Goal: Task Accomplishment & Management: Manage account settings

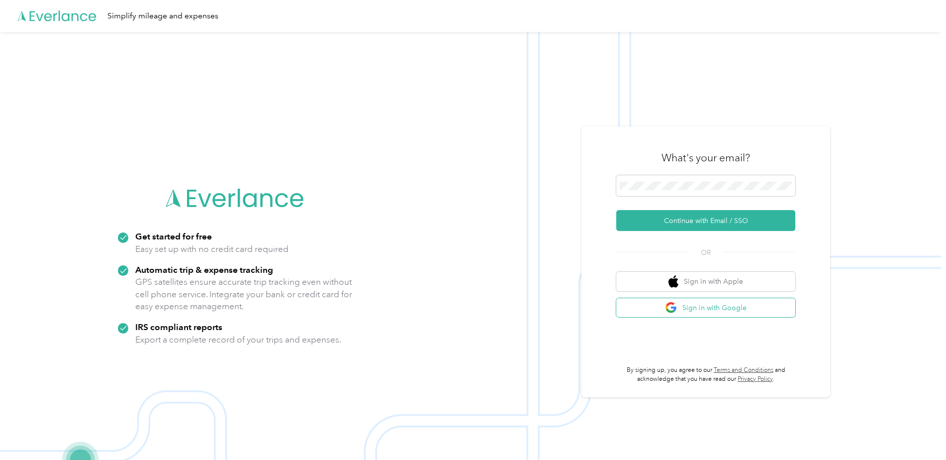
click at [644, 309] on button "Sign in with Google" at bounding box center [705, 307] width 179 height 19
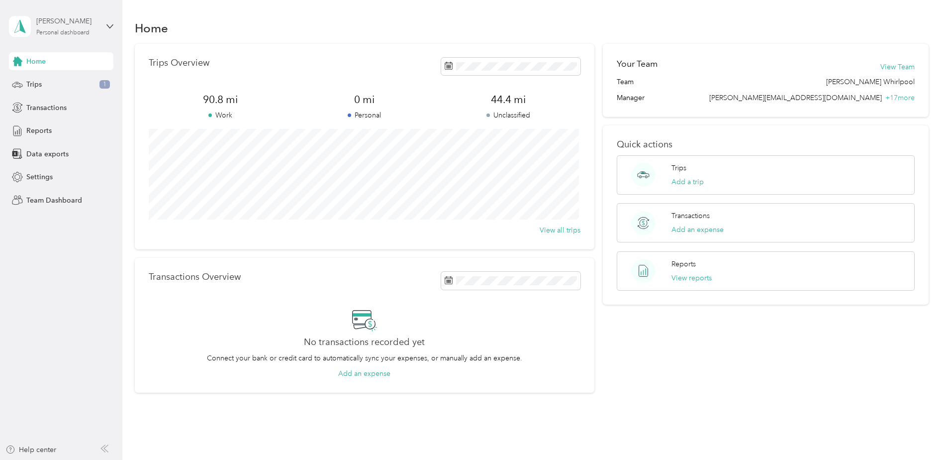
click at [87, 26] on div "[PERSON_NAME]" at bounding box center [67, 21] width 62 height 10
click at [70, 80] on div "Team dashboard" at bounding box center [44, 82] width 53 height 10
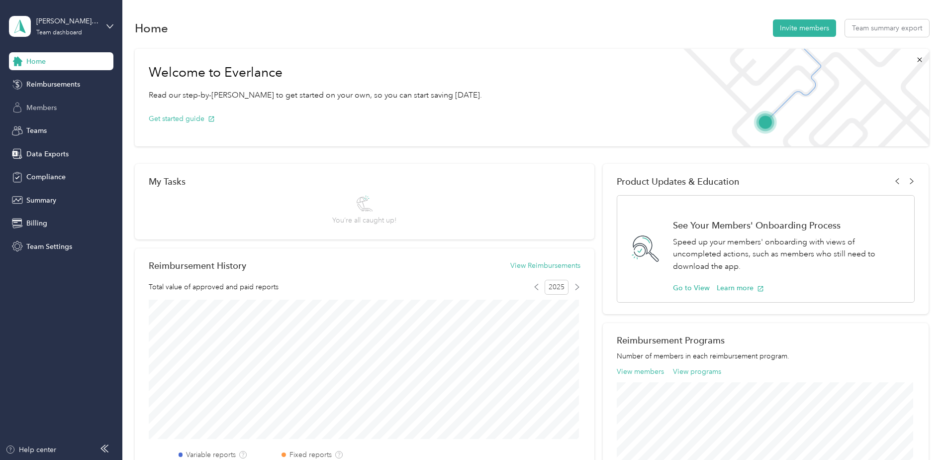
click at [42, 107] on span "Members" at bounding box center [41, 107] width 30 height 10
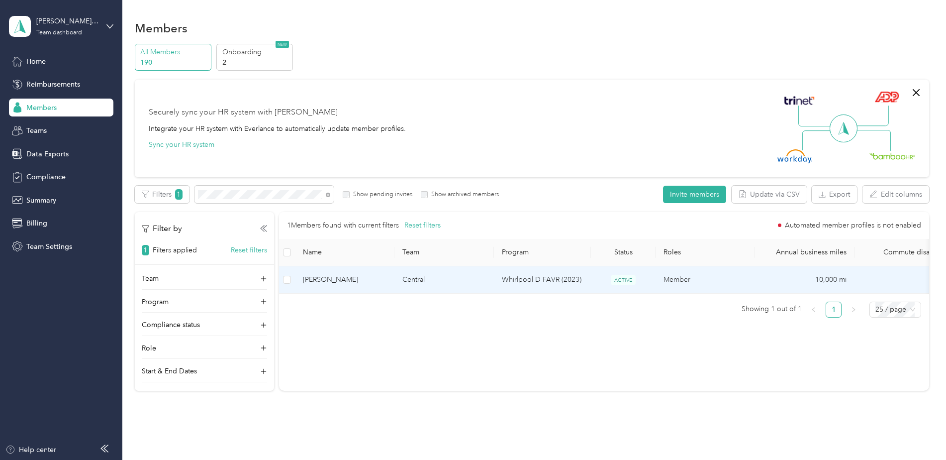
click at [354, 277] on span "[PERSON_NAME]" at bounding box center [345, 279] width 84 height 11
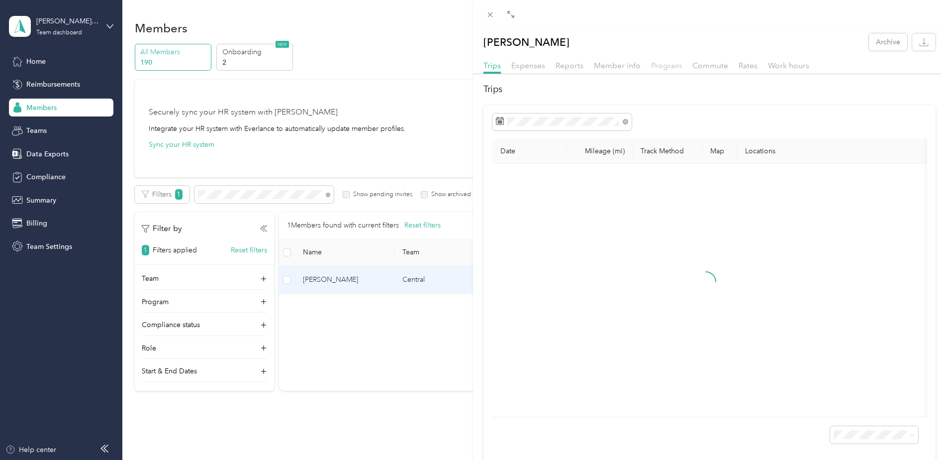
click at [666, 65] on span "Program" at bounding box center [666, 65] width 31 height 9
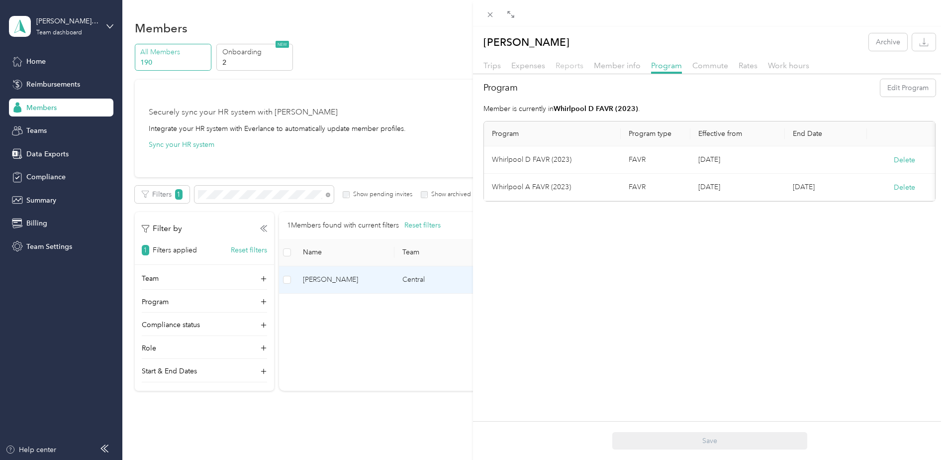
click at [572, 64] on span "Reports" at bounding box center [570, 65] width 28 height 9
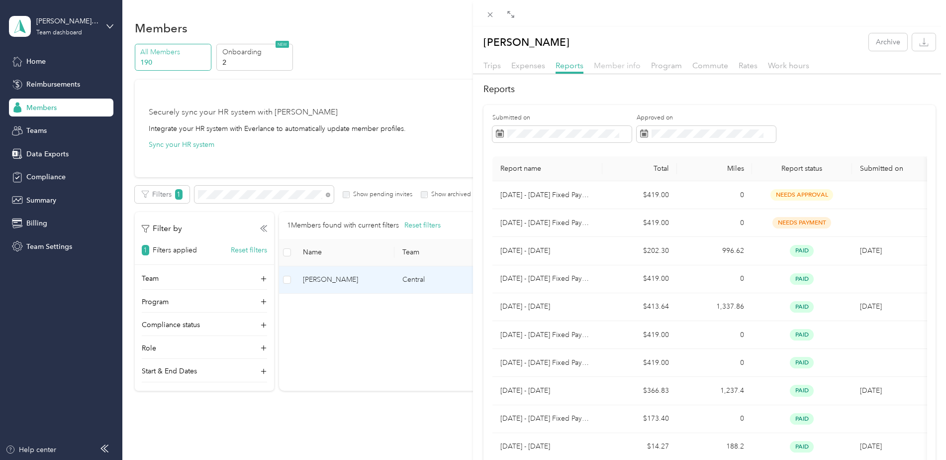
click at [616, 67] on span "Member info" at bounding box center [617, 65] width 47 height 9
